Goal: Information Seeking & Learning: Find specific fact

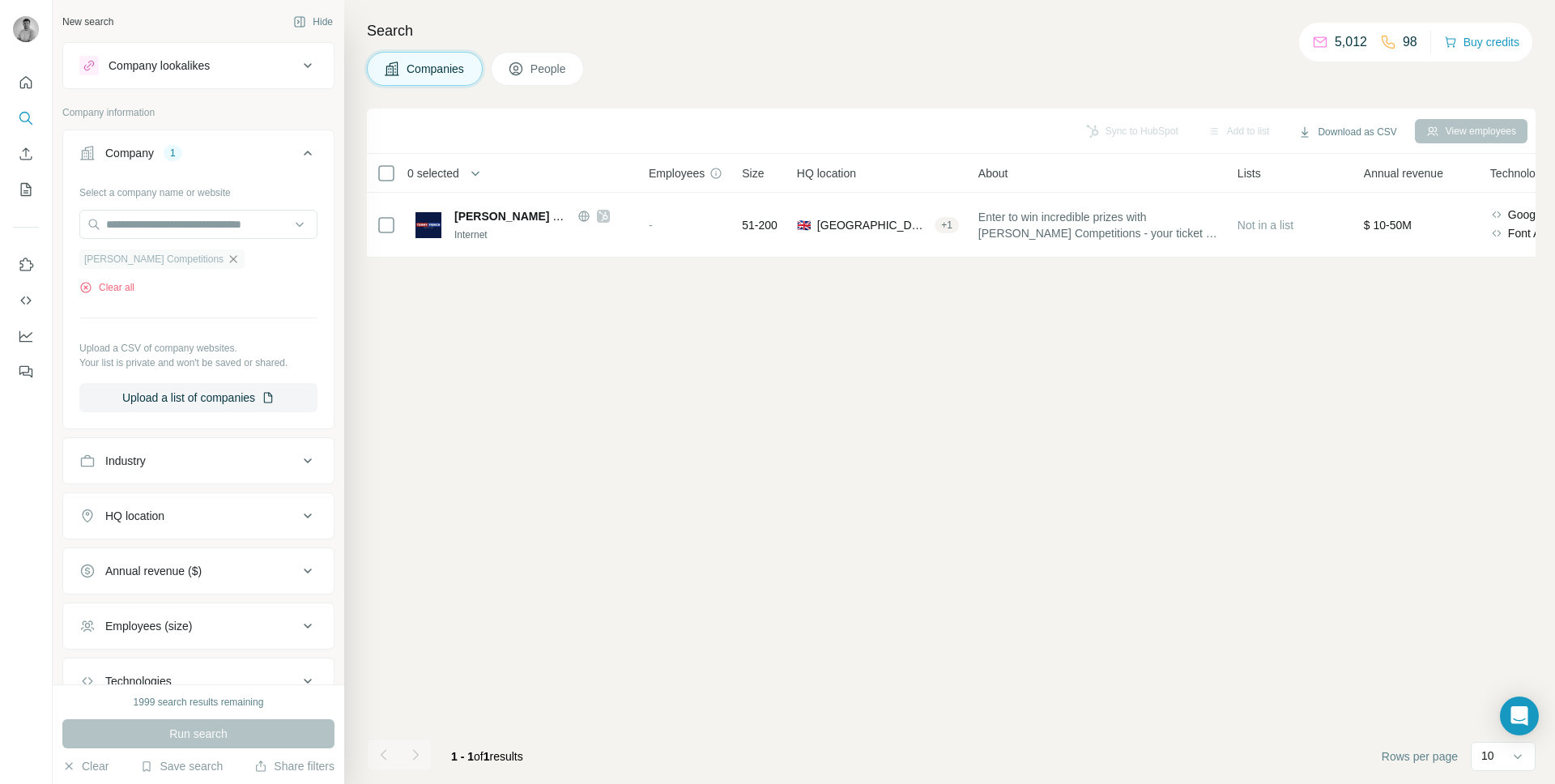
click at [229, 263] on icon "button" at bounding box center [233, 259] width 13 height 13
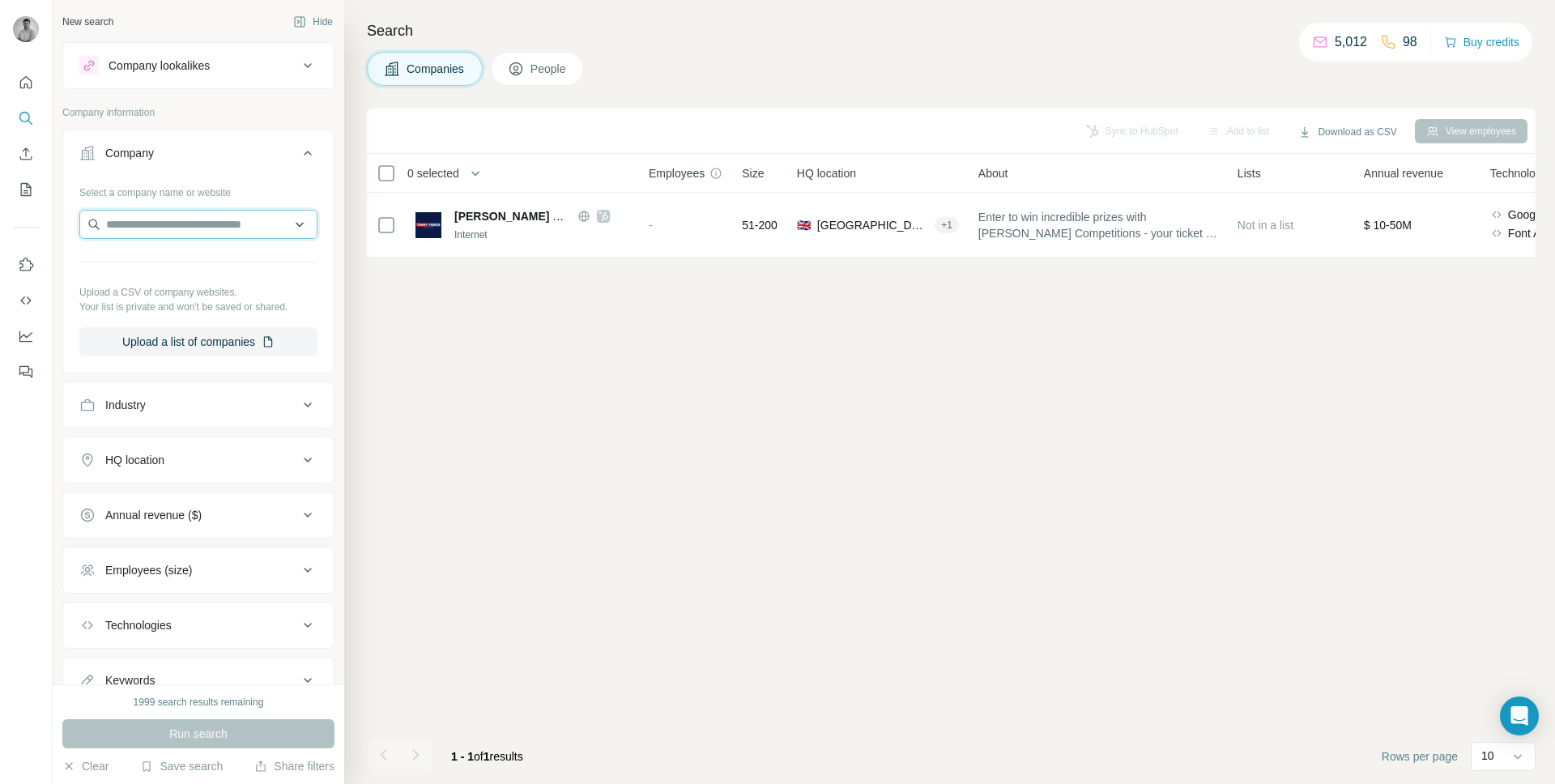
click at [216, 216] on input "text" at bounding box center [198, 224] width 238 height 29
paste input "**********"
type input "**********"
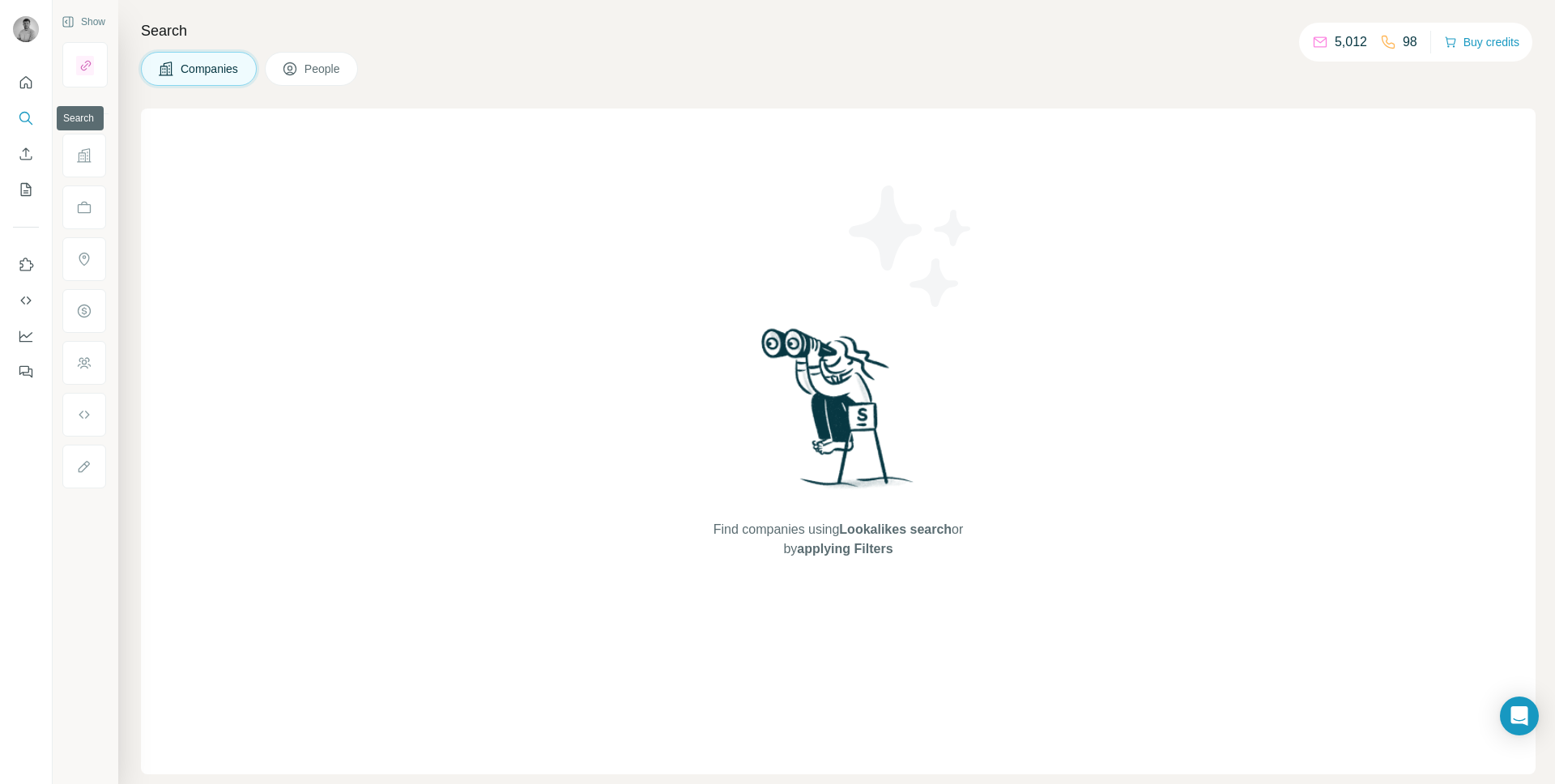
click at [31, 115] on icon "Search" at bounding box center [26, 118] width 16 height 16
click at [24, 115] on icon "Search" at bounding box center [26, 118] width 16 height 16
click at [32, 73] on button "Quick start" at bounding box center [26, 82] width 26 height 29
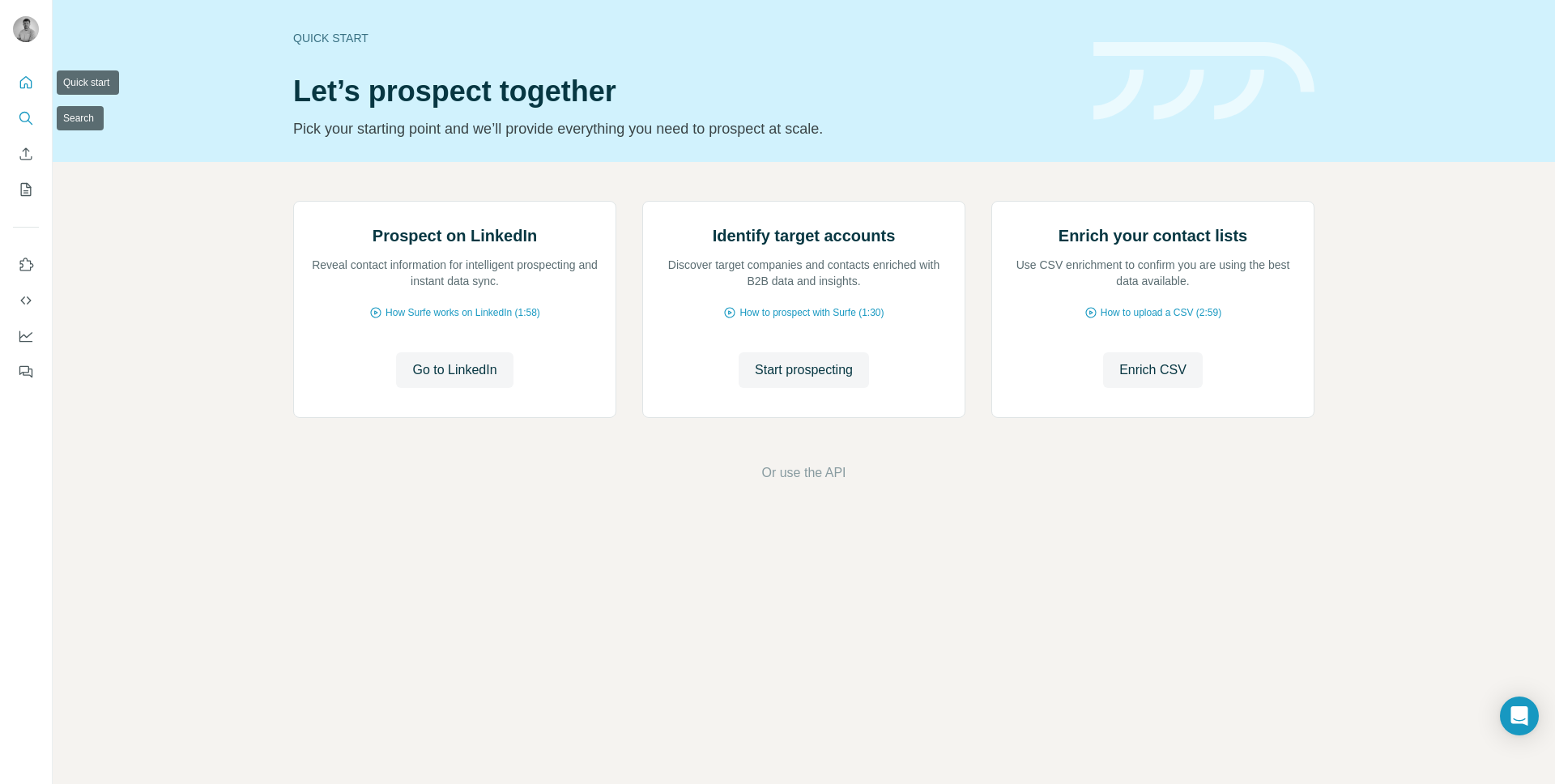
click at [34, 122] on button "Search" at bounding box center [26, 118] width 26 height 29
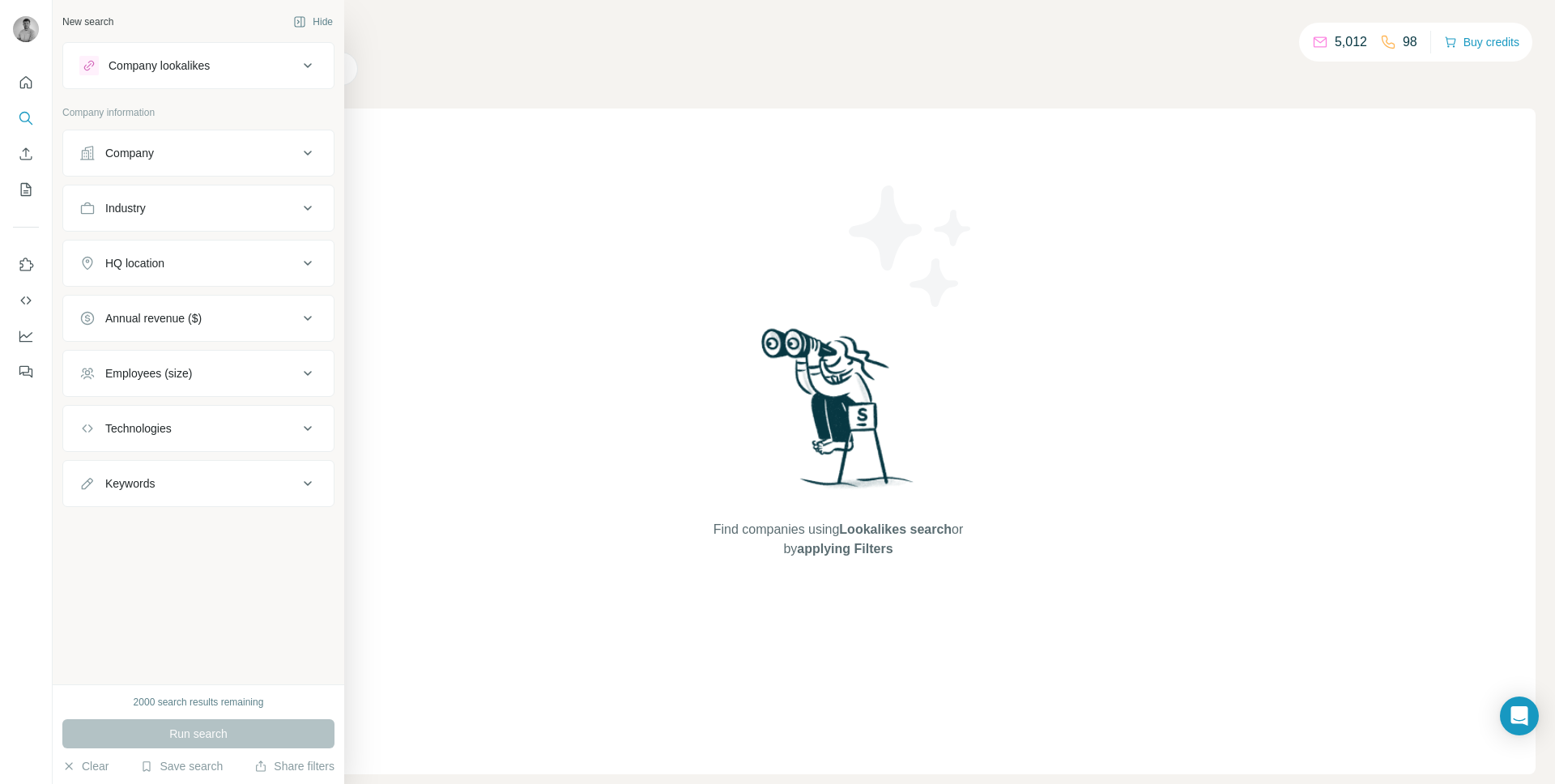
click at [142, 150] on div "Company" at bounding box center [129, 153] width 49 height 16
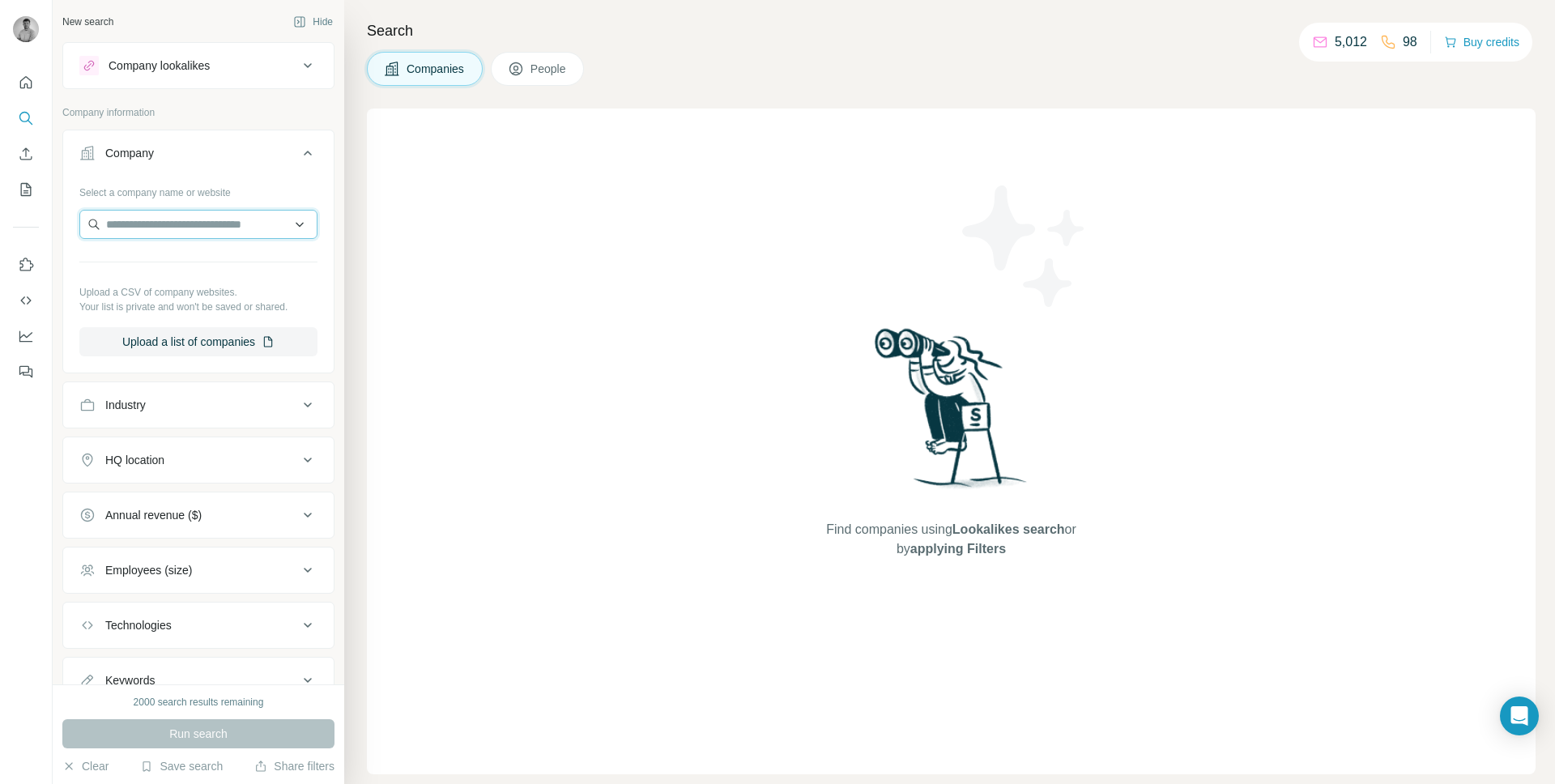
click at [172, 216] on input "text" at bounding box center [198, 224] width 238 height 29
paste input "**********"
type input "**********"
click at [185, 249] on div "EQL Games [DOMAIN_NAME]" at bounding box center [198, 268] width 230 height 44
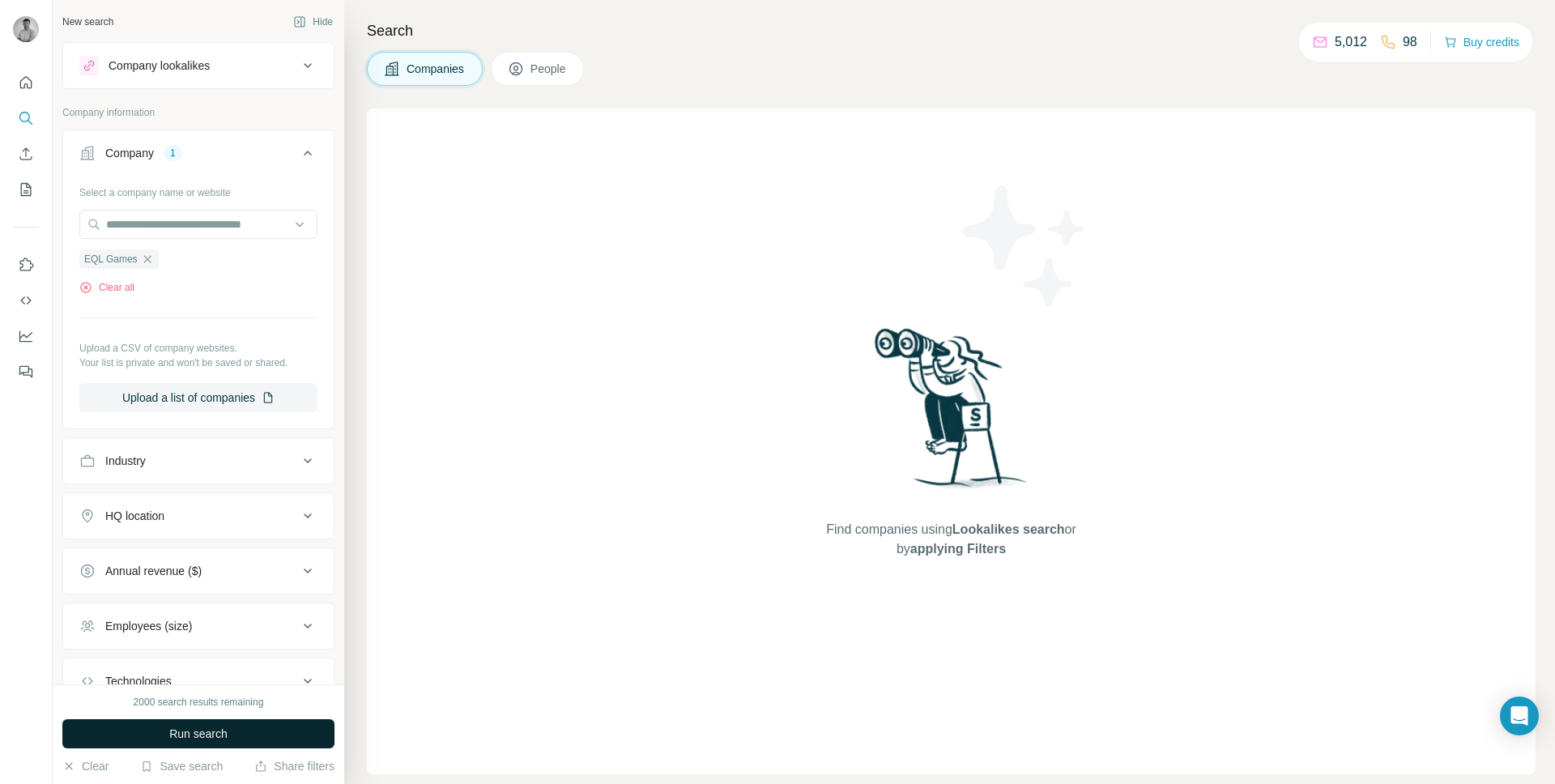
click at [242, 729] on button "Run search" at bounding box center [198, 733] width 272 height 29
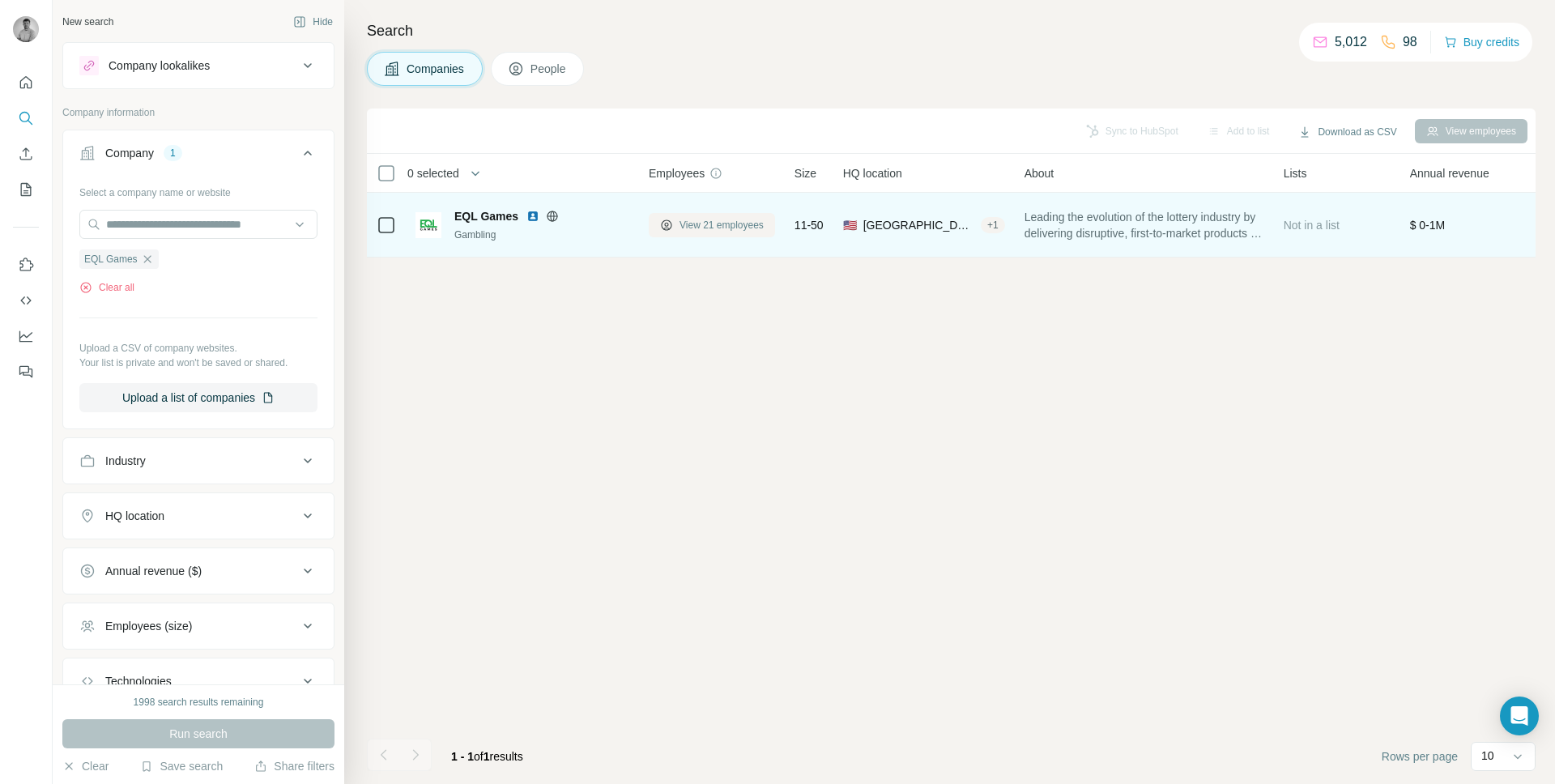
click at [690, 215] on button "View 21 employees" at bounding box center [712, 225] width 126 height 24
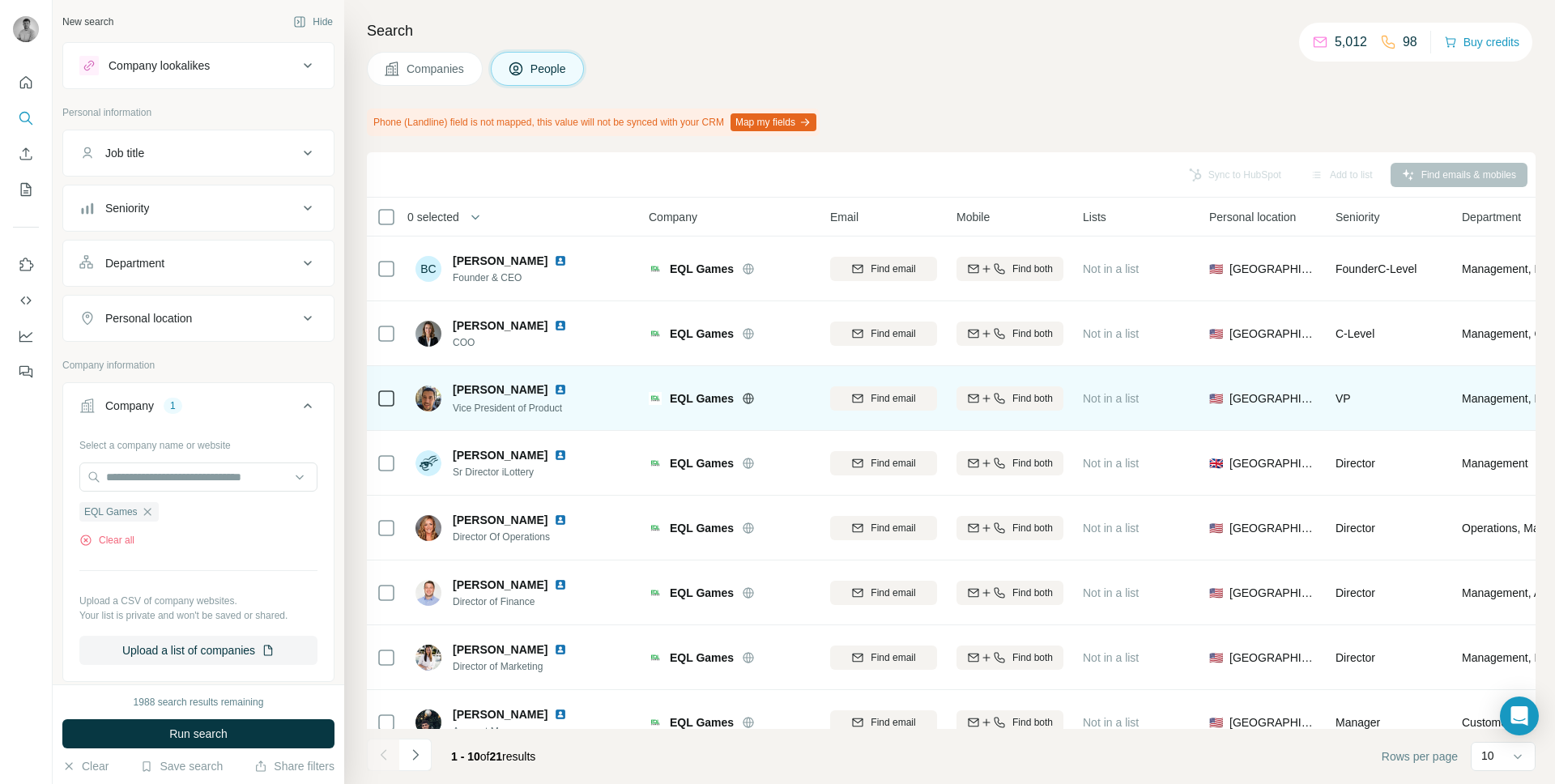
click at [554, 389] on img at bounding box center [560, 389] width 13 height 13
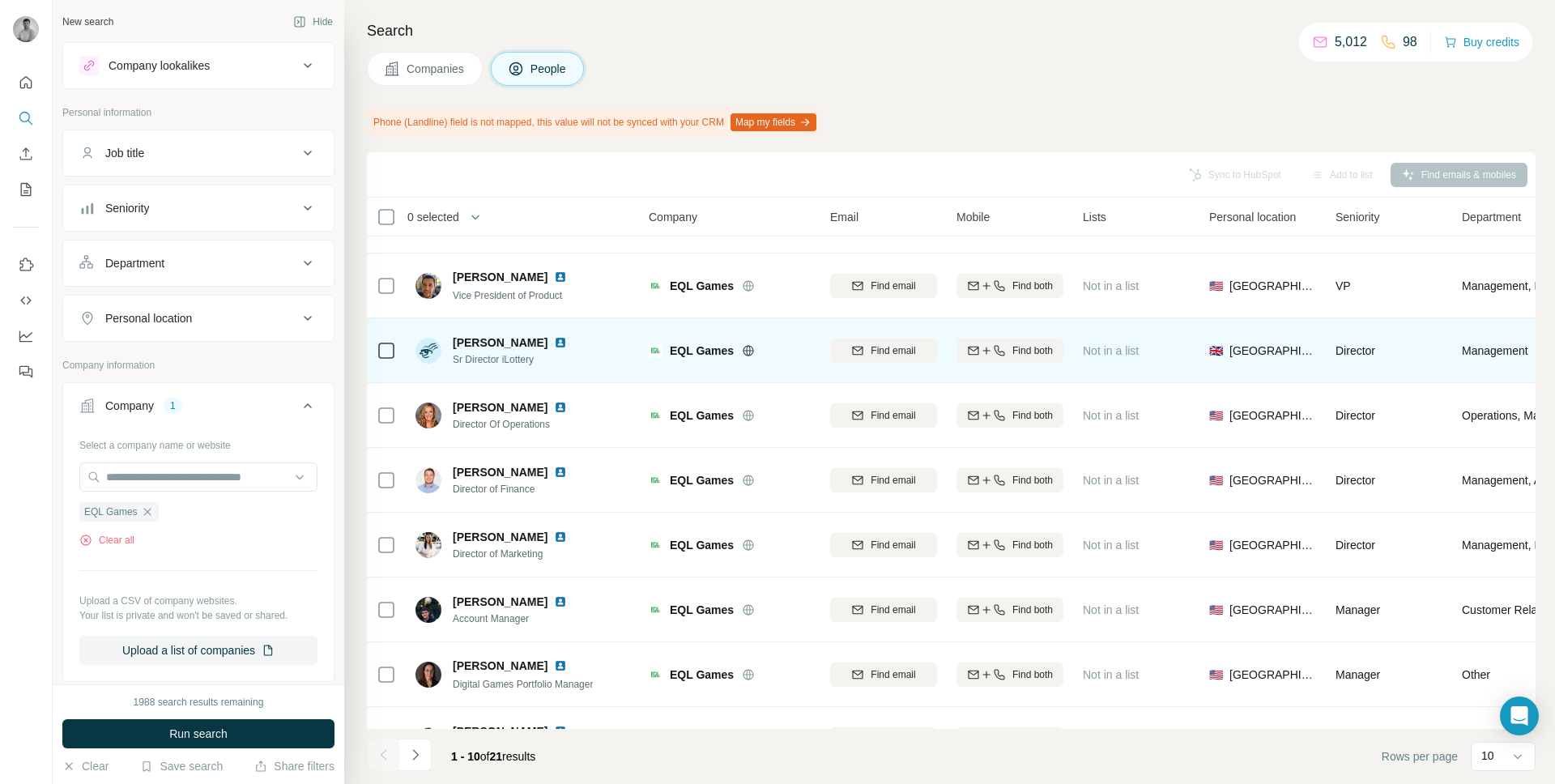
scroll to position [155, 0]
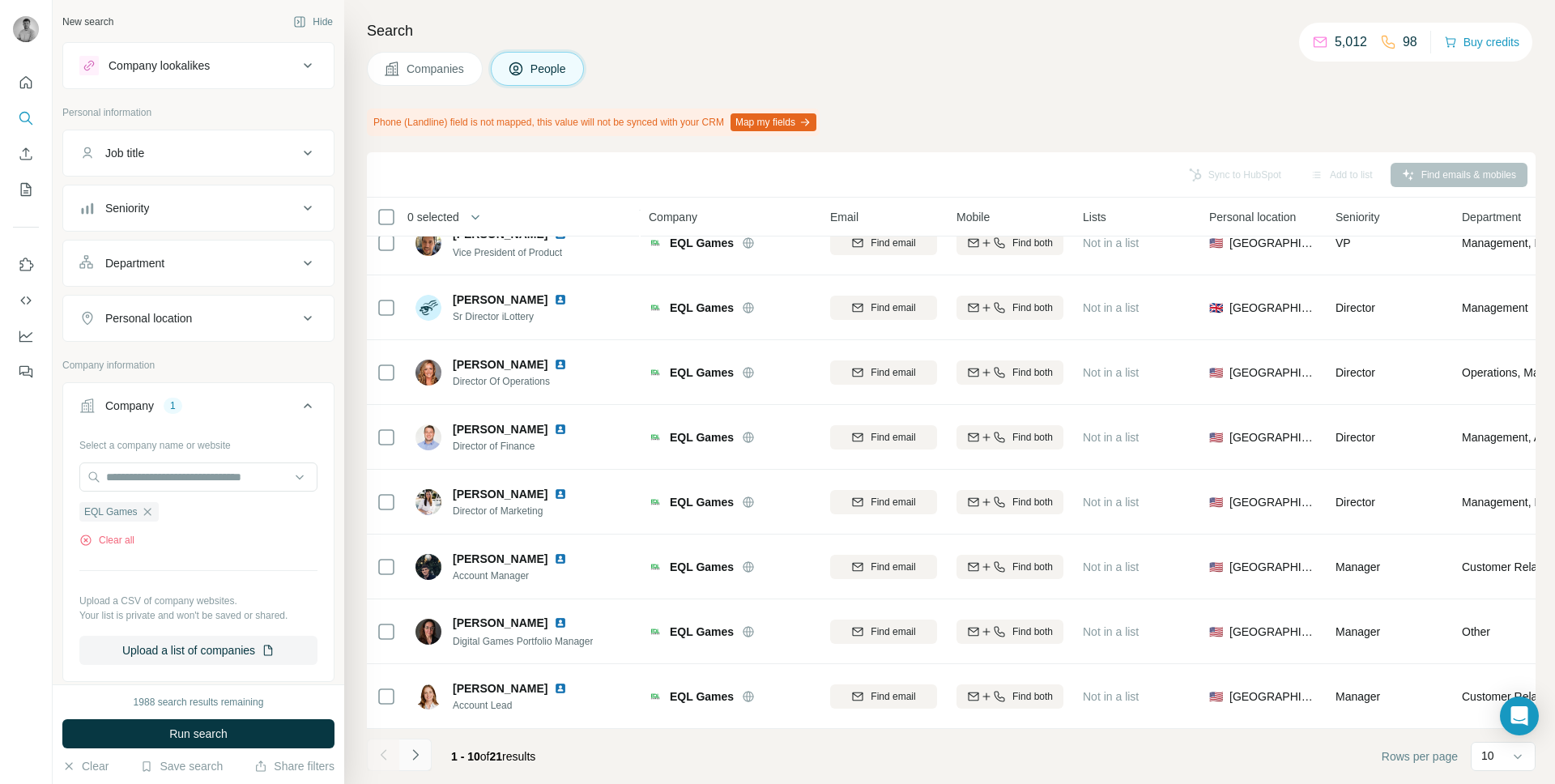
click at [411, 758] on icon "Navigate to next page" at bounding box center [415, 755] width 16 height 16
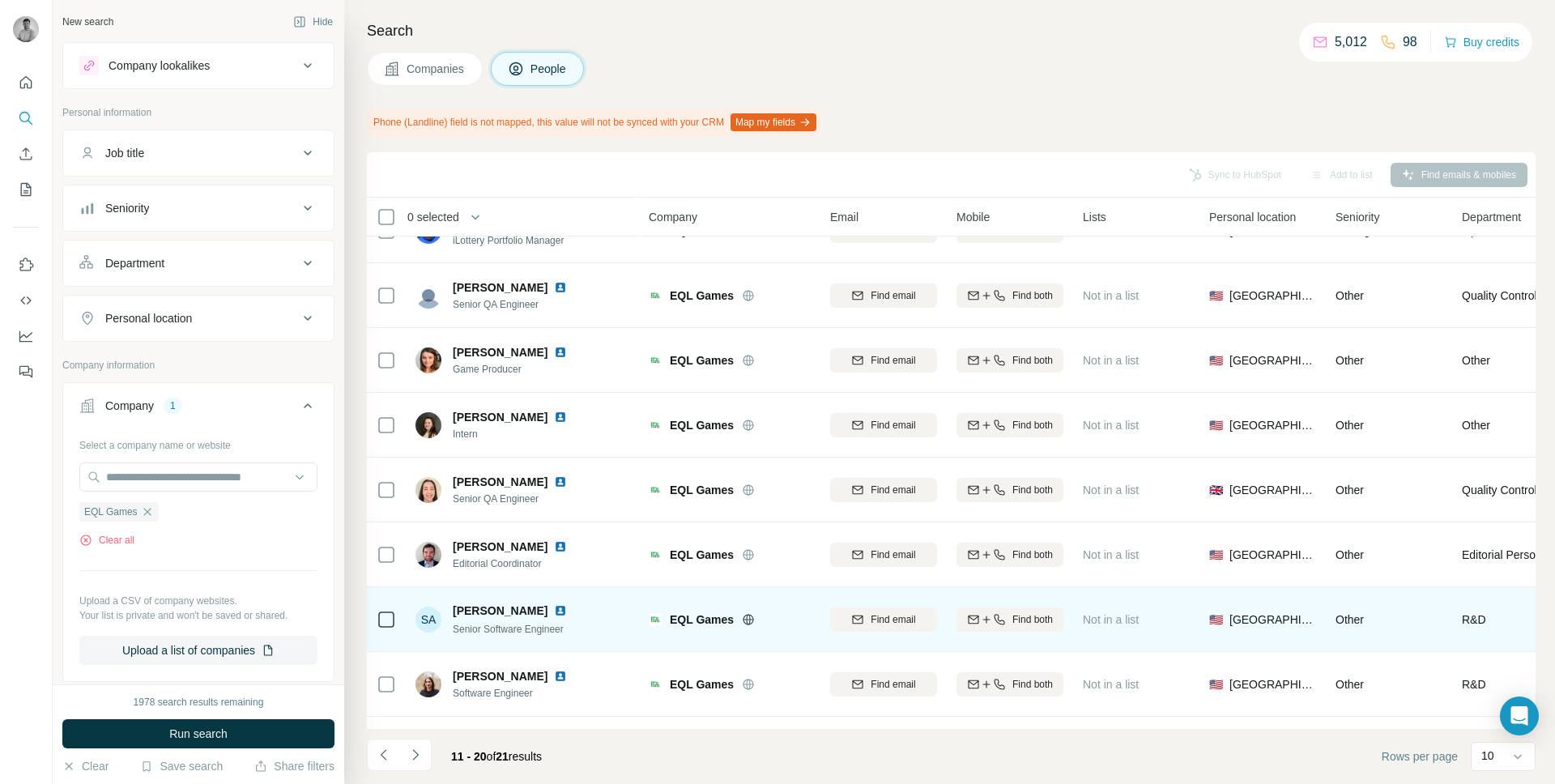
scroll to position [0, 0]
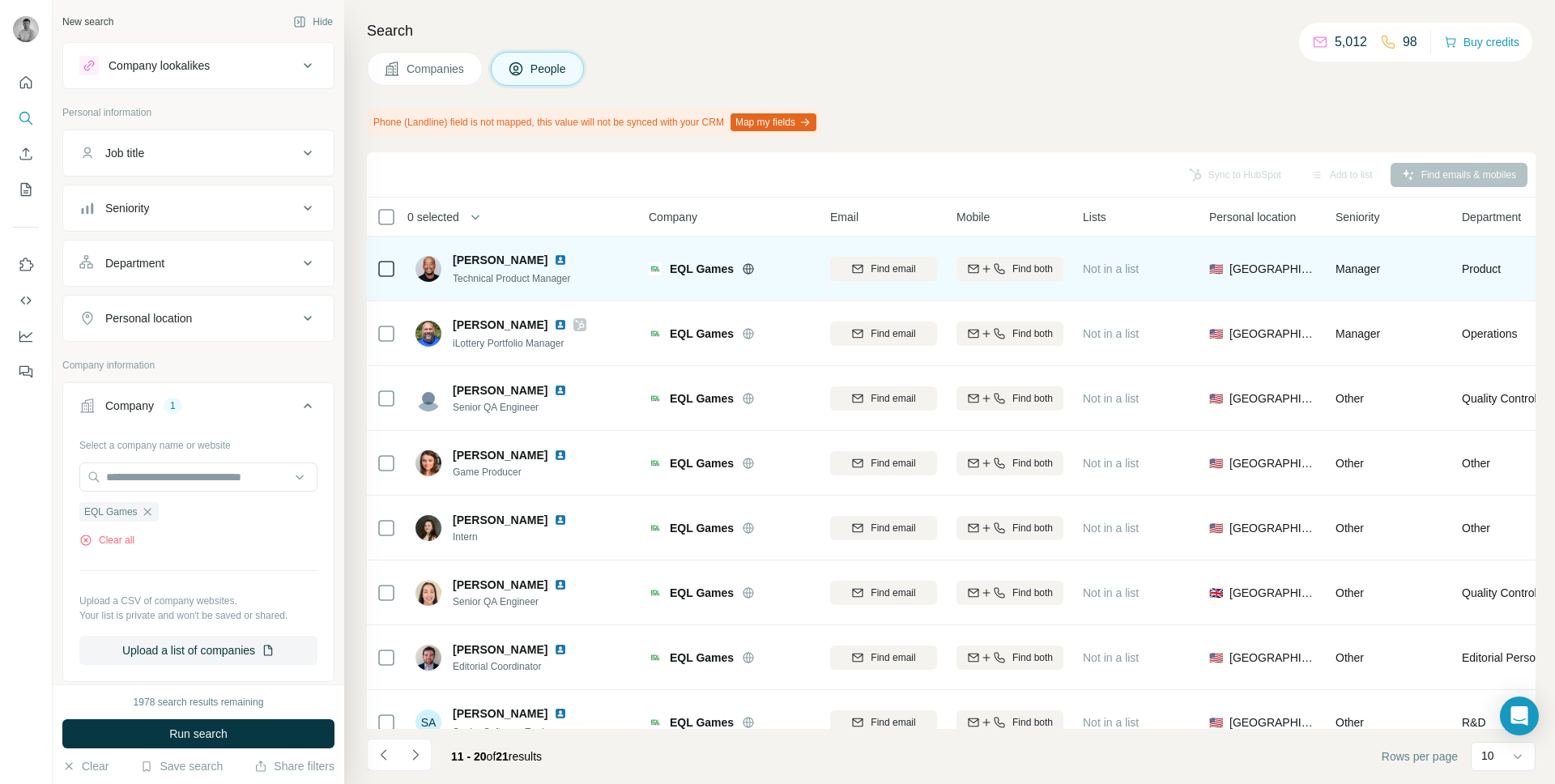
click at [554, 261] on img at bounding box center [560, 259] width 13 height 13
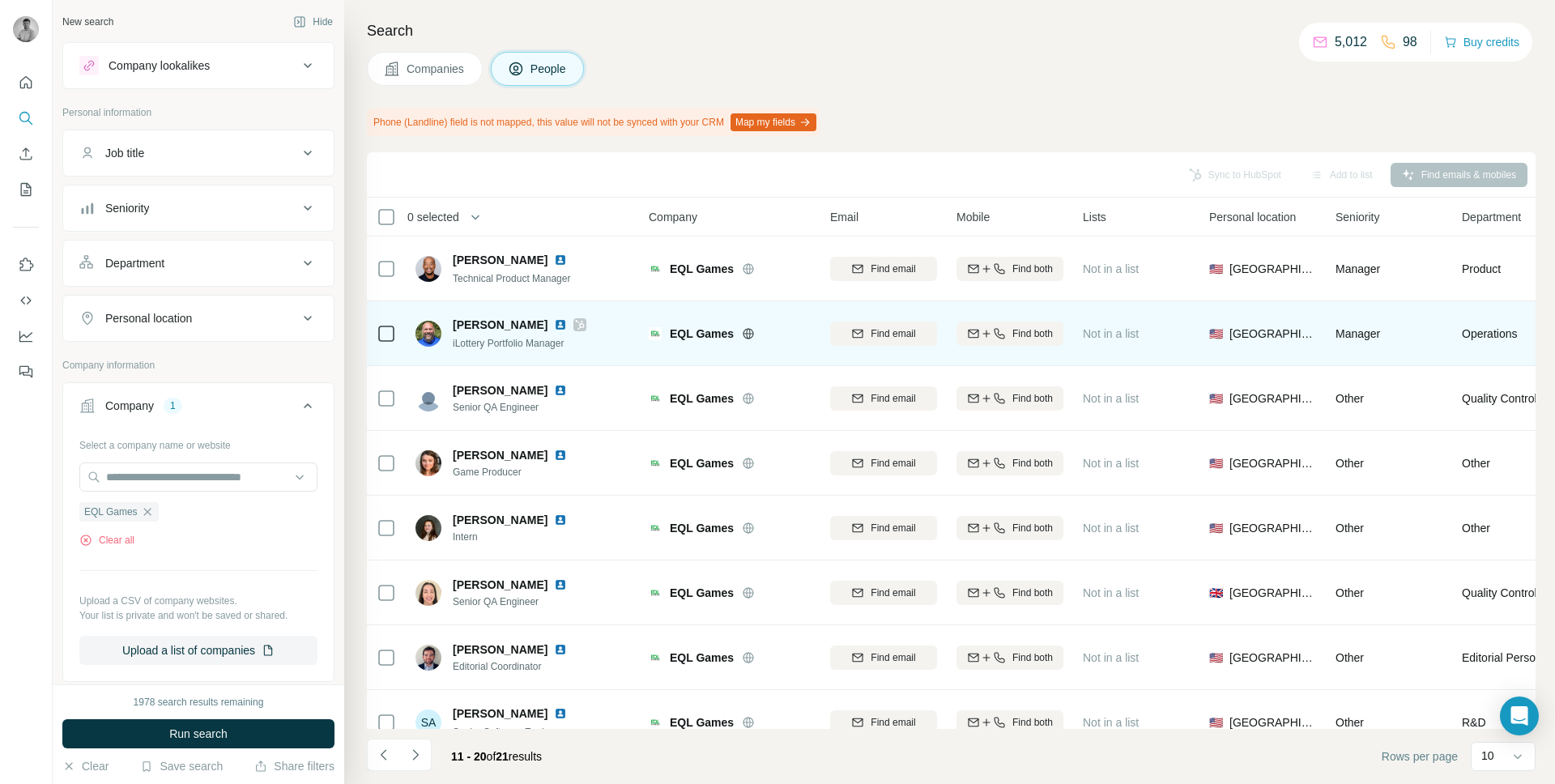
scroll to position [155, 0]
